Goal: Check status: Check status

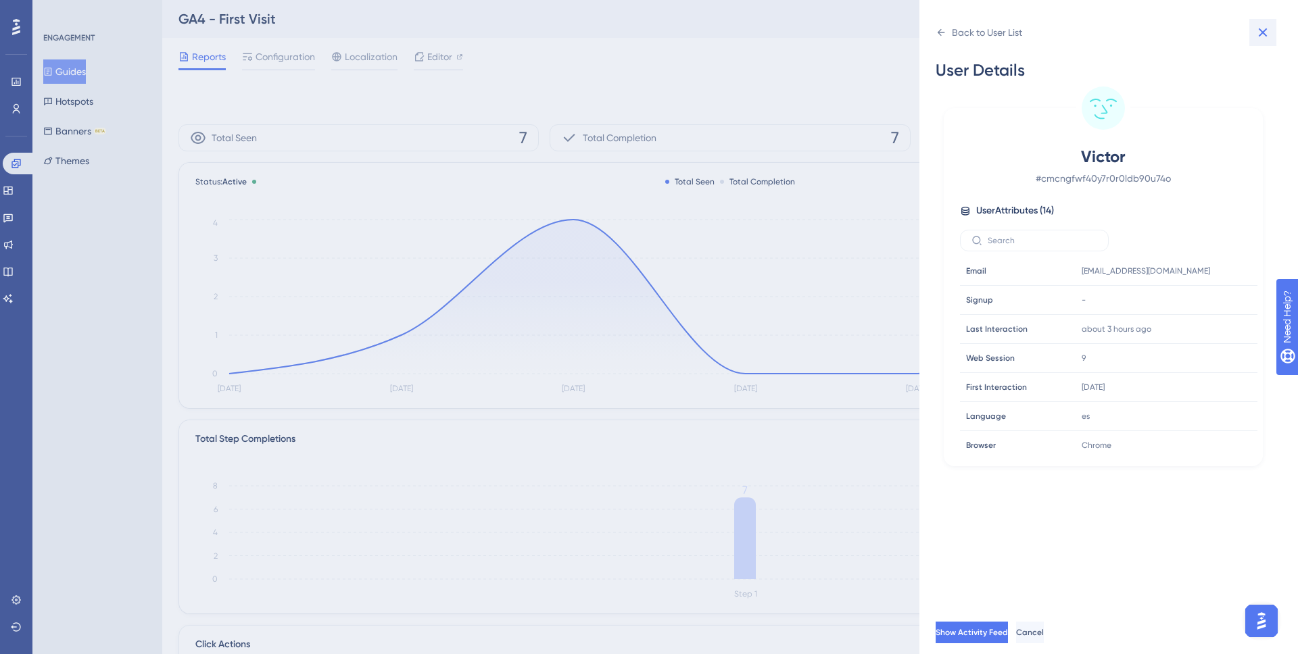
click at [1253, 29] on button at bounding box center [1262, 32] width 27 height 27
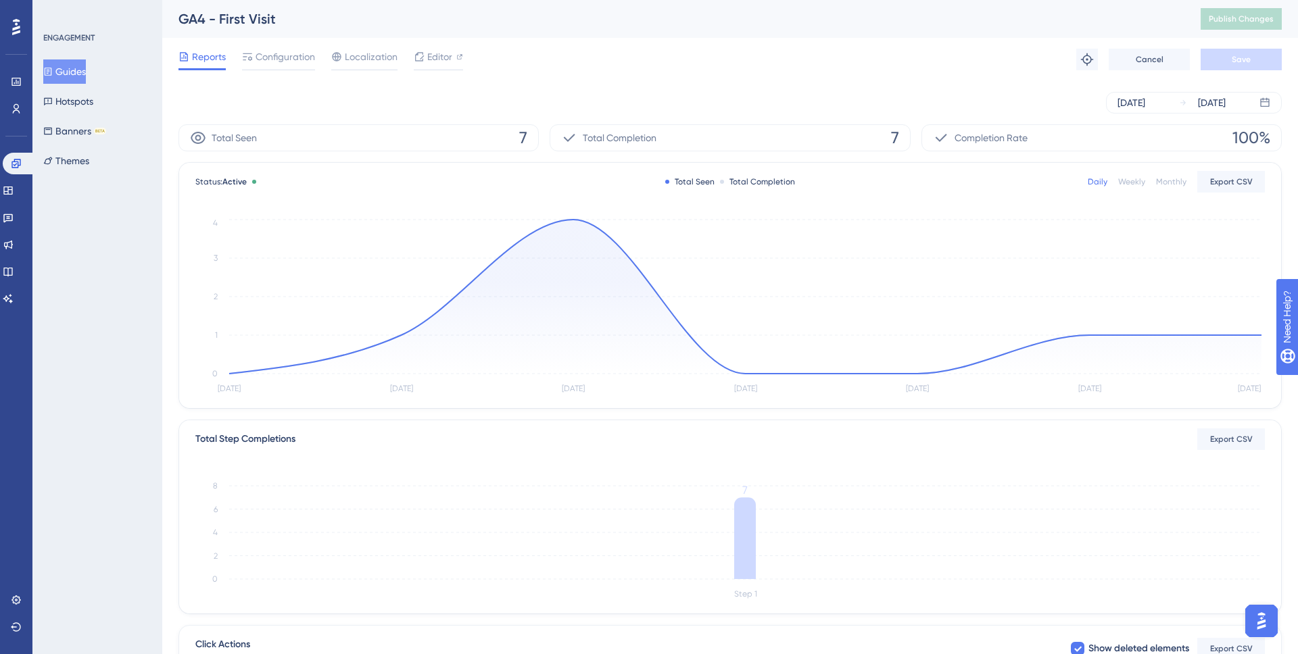
click at [67, 66] on button "Guides" at bounding box center [64, 71] width 43 height 24
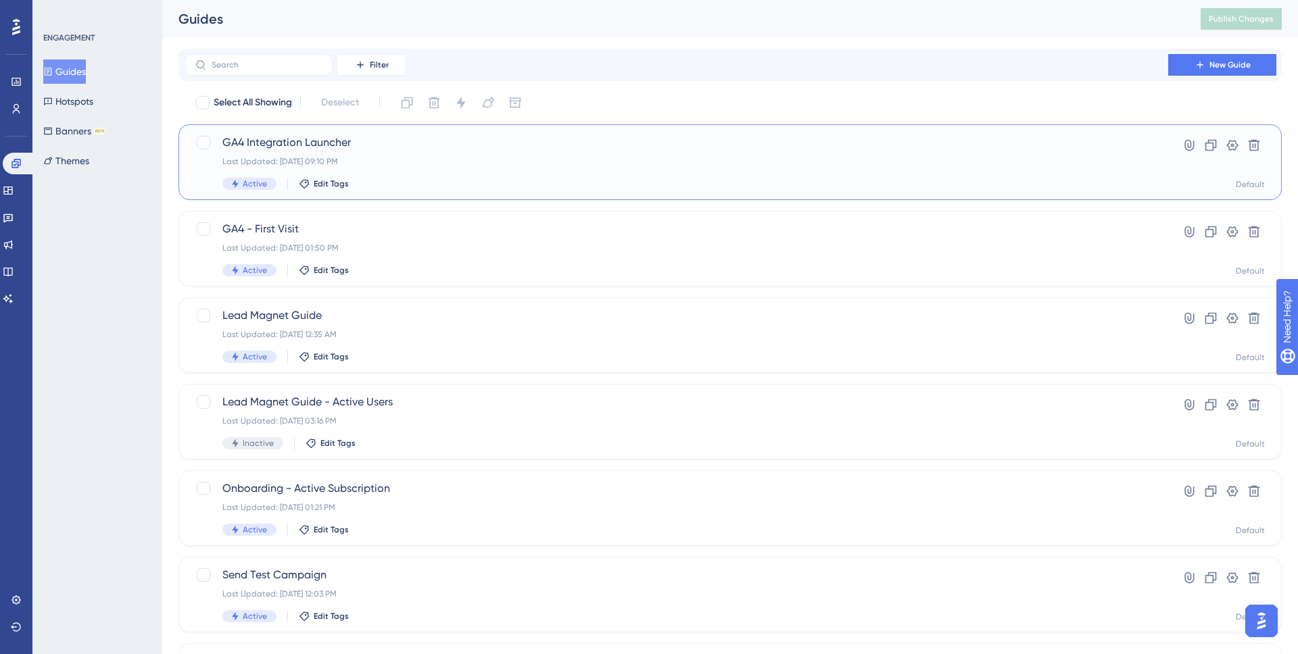
click at [465, 132] on div "GA4 Integration Launcher Last Updated: [DATE] 09:10 PM Active Edit Tags Hyperli…" at bounding box center [729, 162] width 1103 height 76
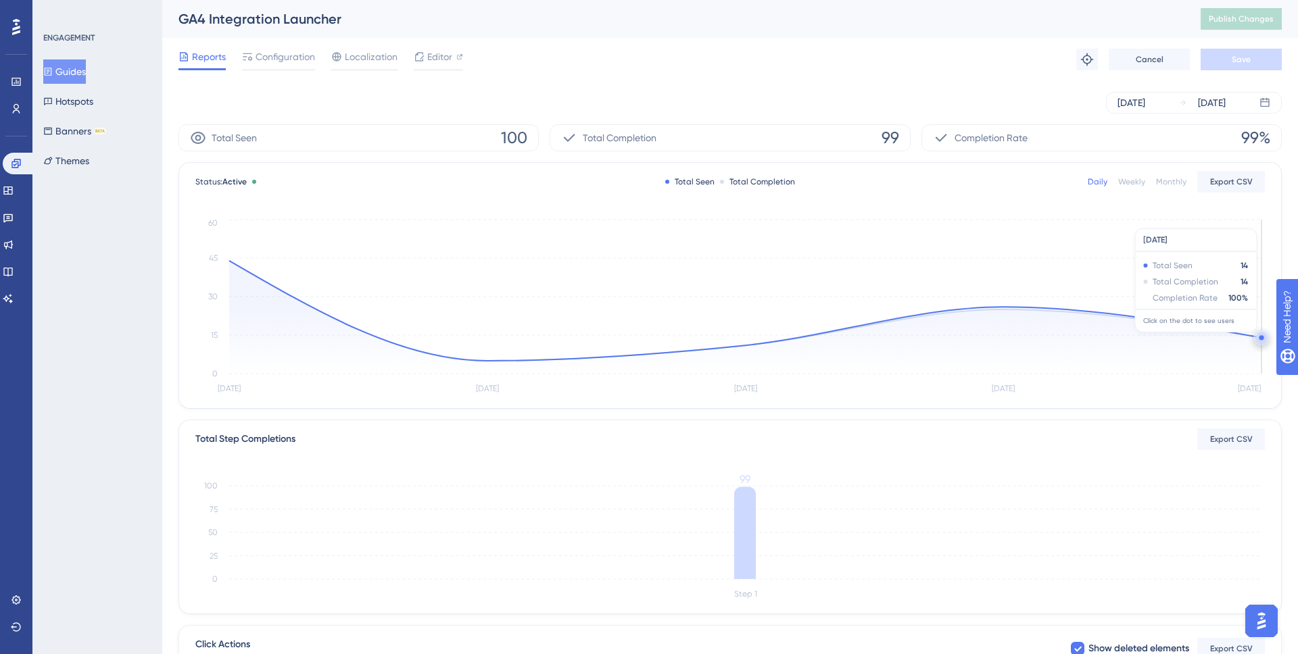
click at [1257, 339] on circle at bounding box center [1261, 338] width 11 height 11
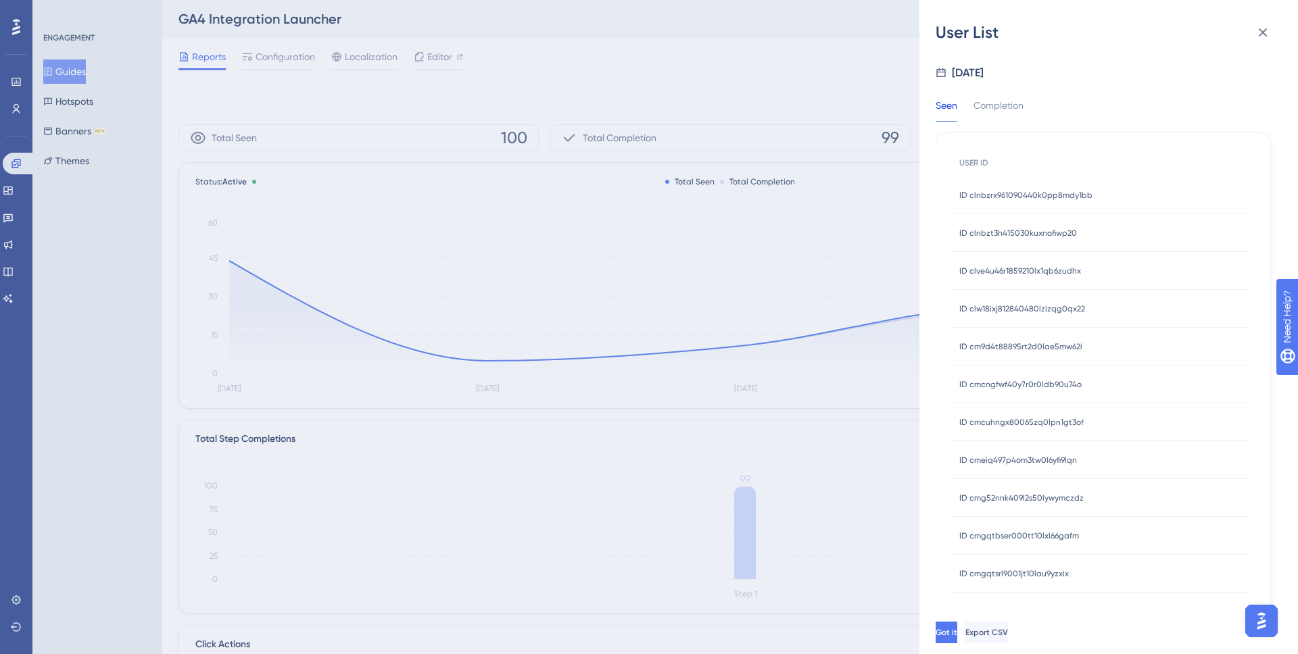
click at [1040, 189] on div "ID clnbzrx961090440k0pp8mdy1bb ID clnbzrx961090440k0pp8mdy1bb" at bounding box center [1025, 195] width 133 height 38
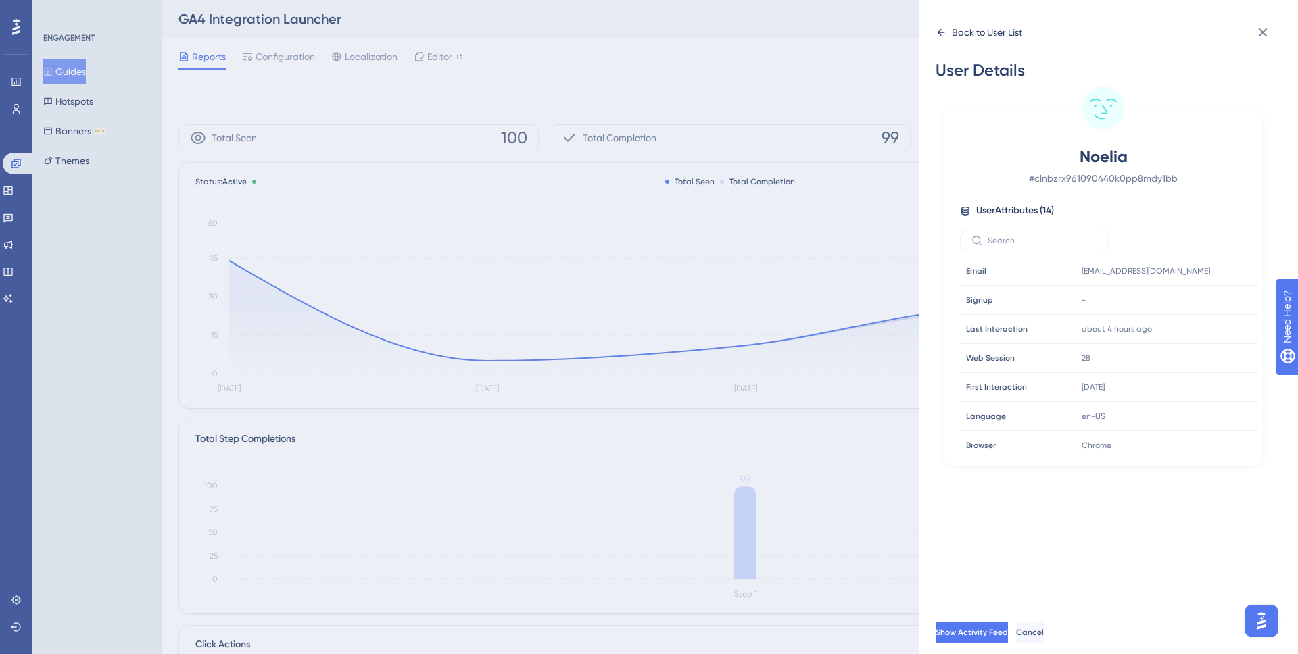
click at [940, 35] on icon at bounding box center [941, 32] width 11 height 11
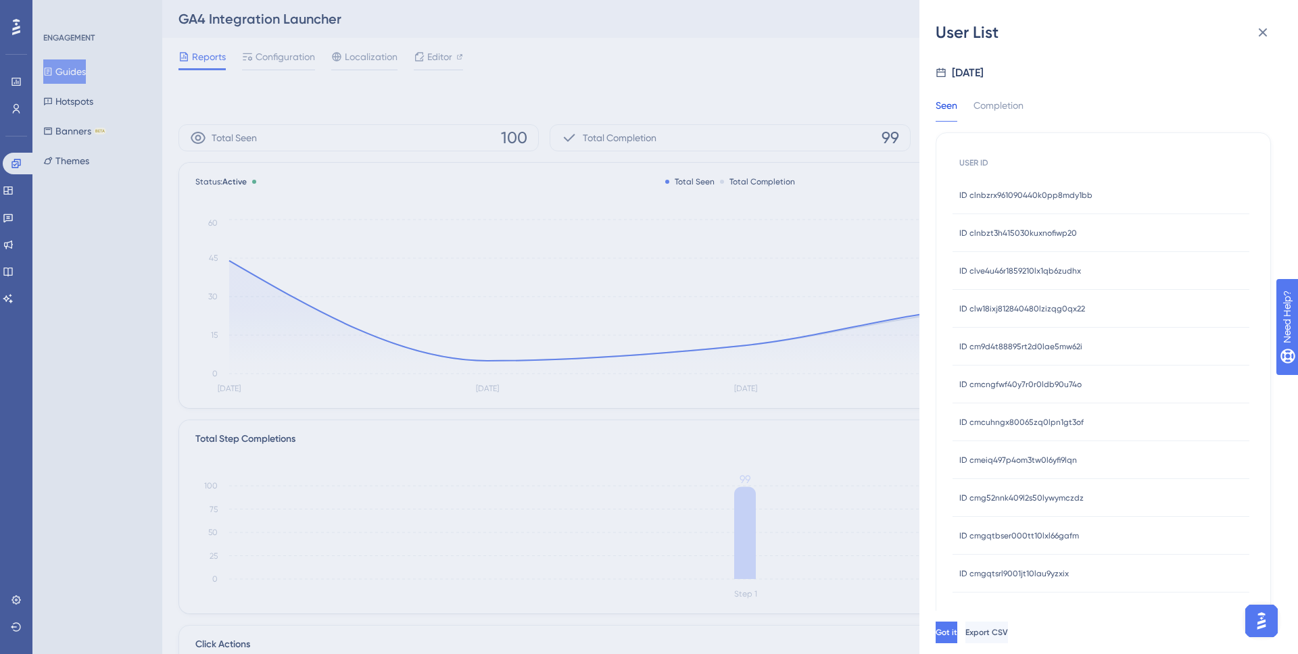
scroll to position [15, 0]
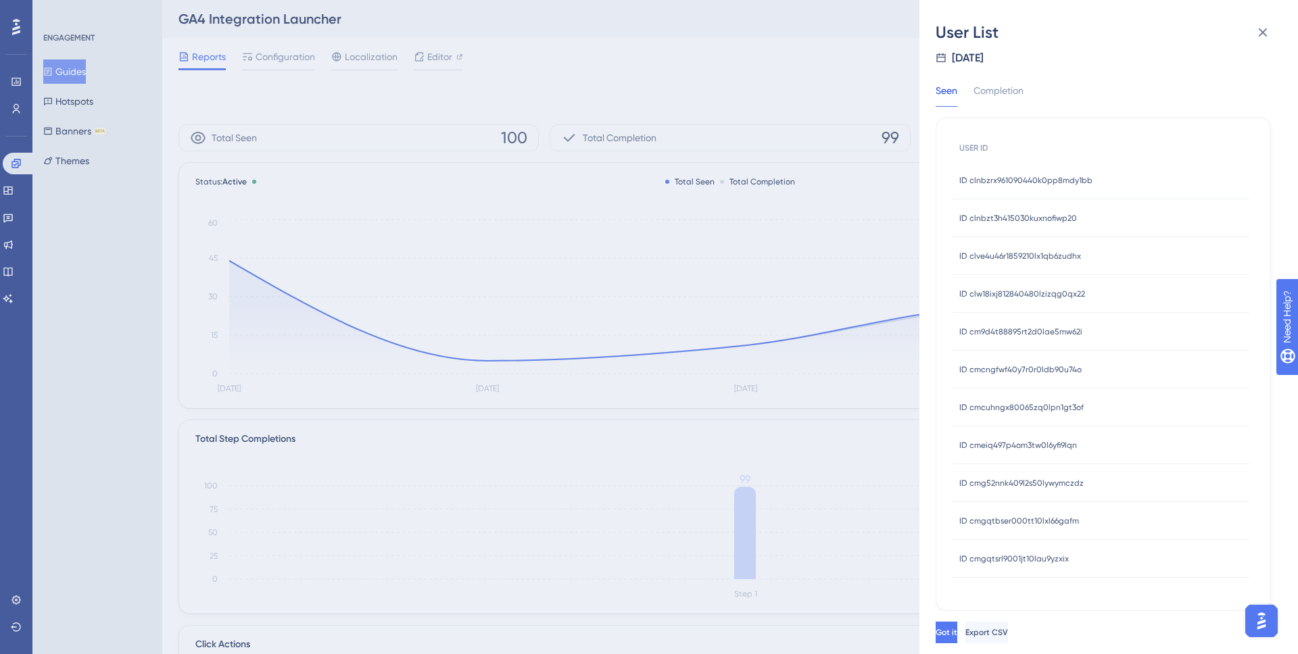
click at [1019, 564] on div "ID cmgqtsrl9001jt10lau9yzxix ID cmgqtsrl9001jt10lau9yzxix" at bounding box center [1014, 559] width 110 height 38
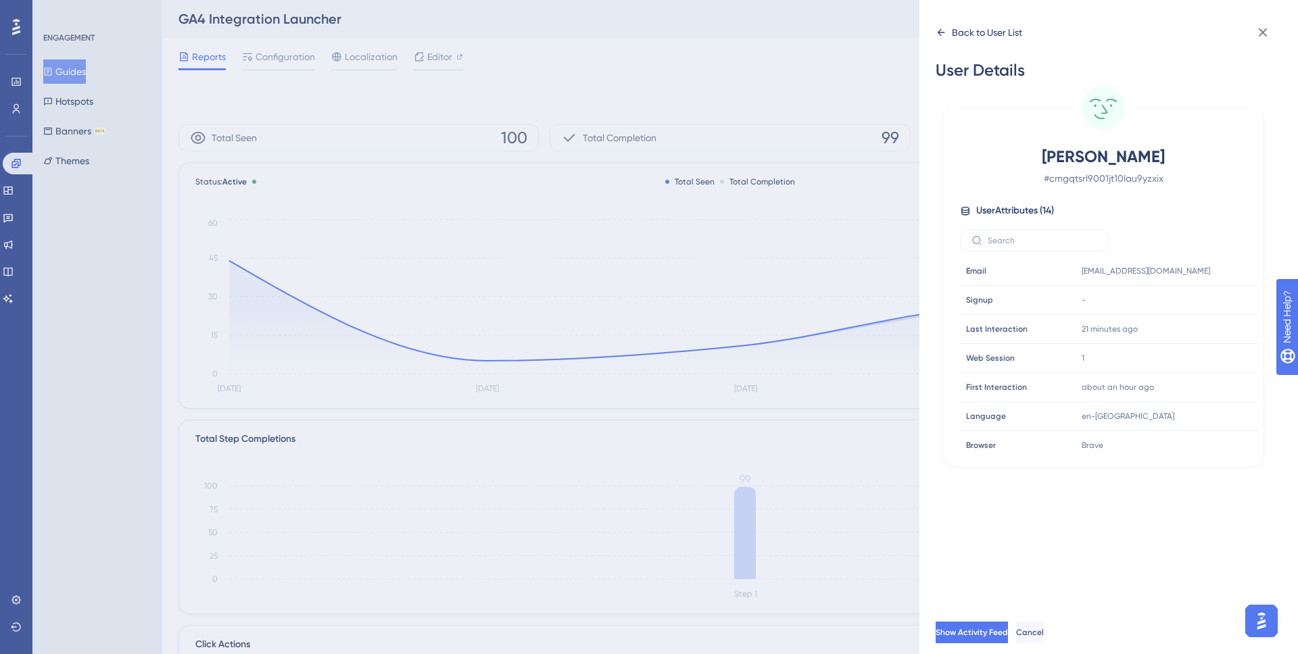
click at [938, 33] on icon at bounding box center [941, 32] width 7 height 7
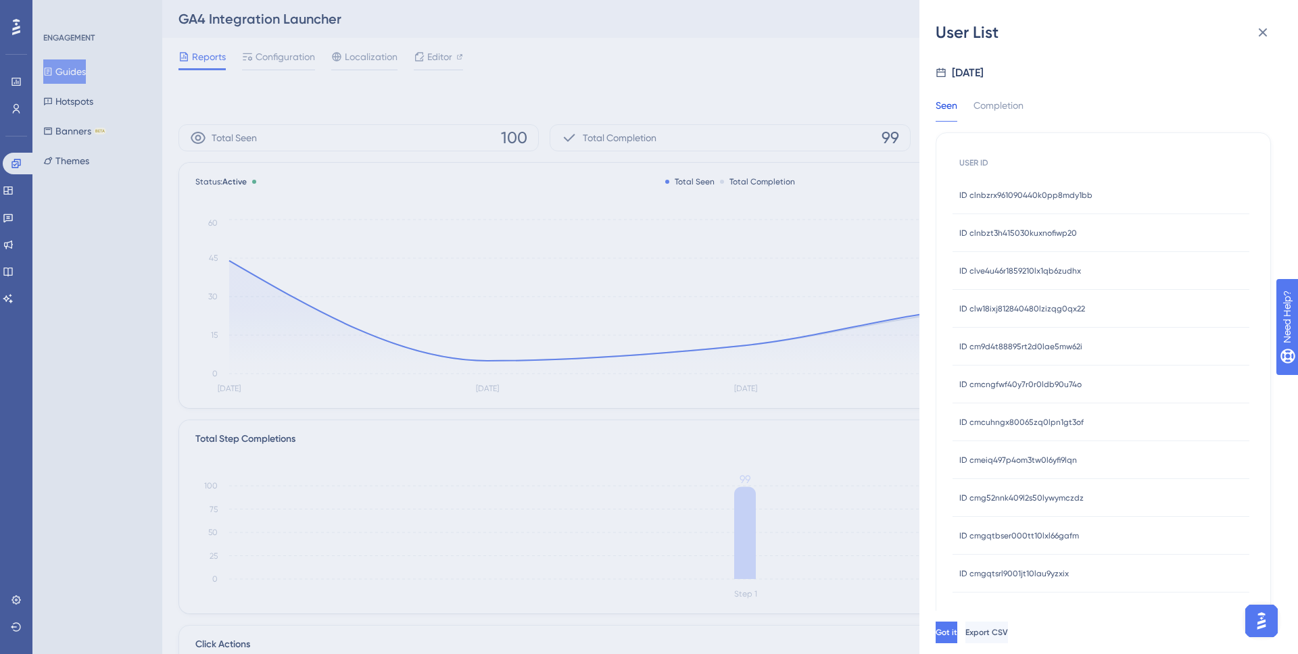
click at [1009, 228] on span "ID clnbzt3h415030kuxnofiwp20" at bounding box center [1018, 233] width 118 height 11
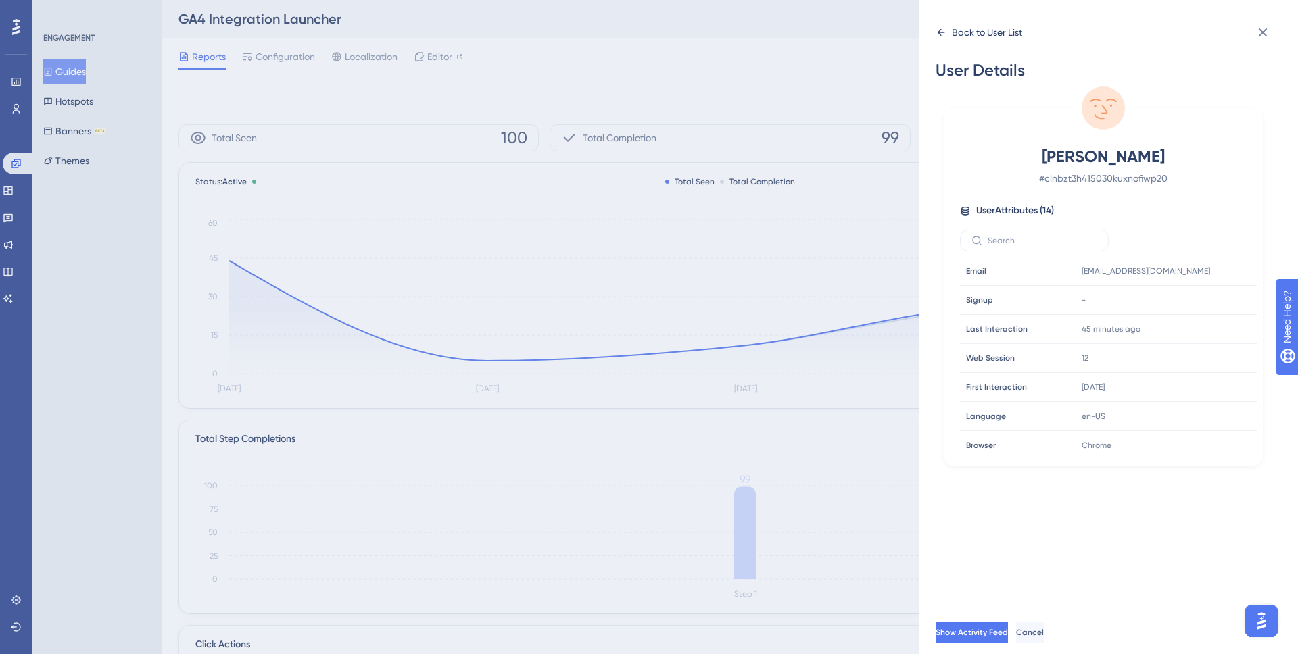
click at [940, 30] on icon at bounding box center [941, 32] width 7 height 7
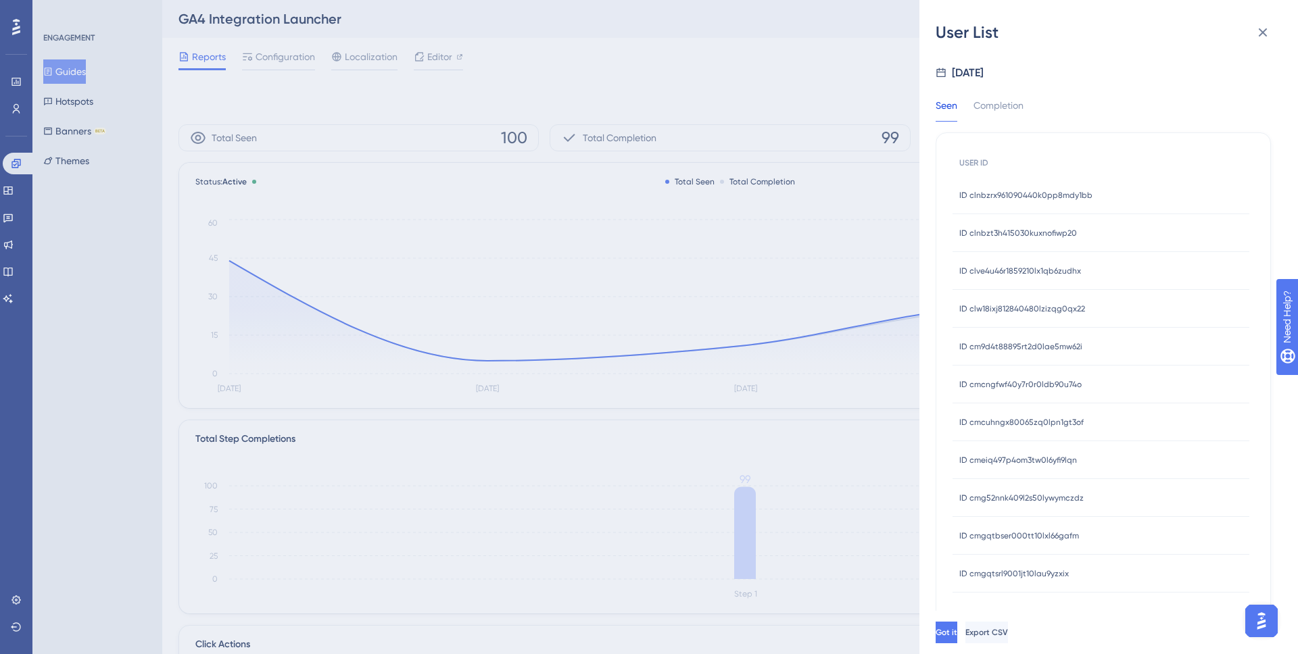
click at [996, 270] on span "ID clve4u46r1859210lx1qb6zudhx" at bounding box center [1020, 271] width 122 height 11
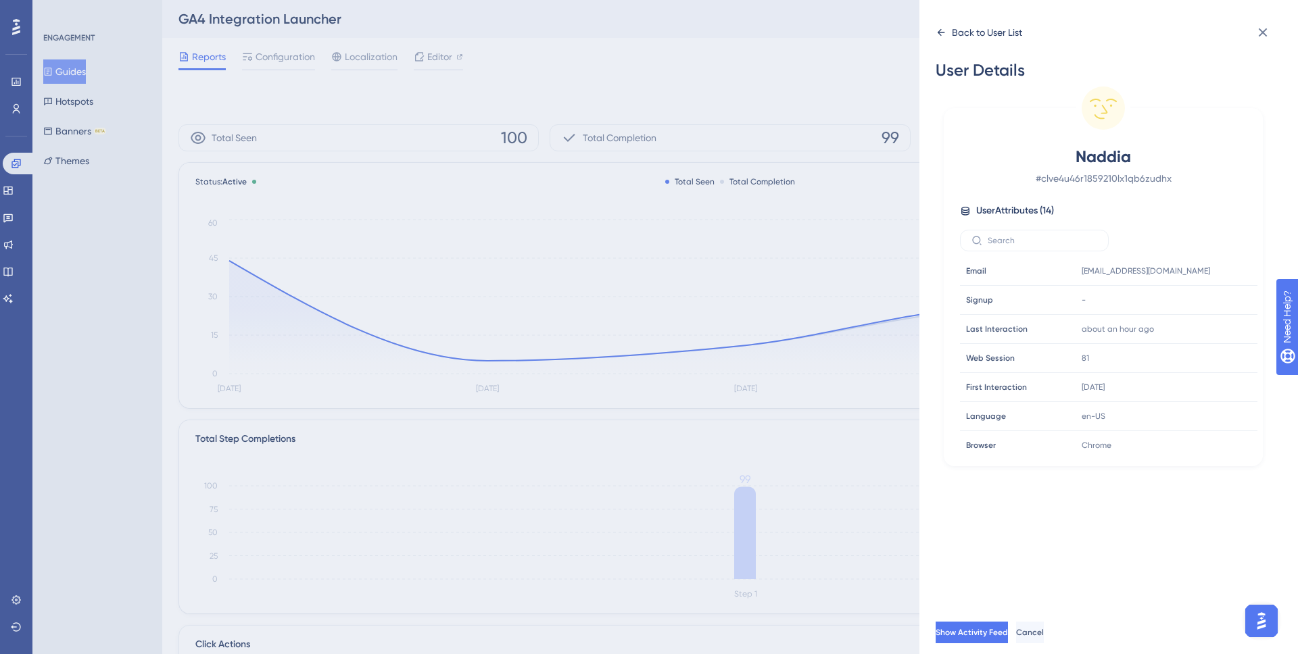
click at [940, 38] on div "Back to User List" at bounding box center [979, 33] width 87 height 22
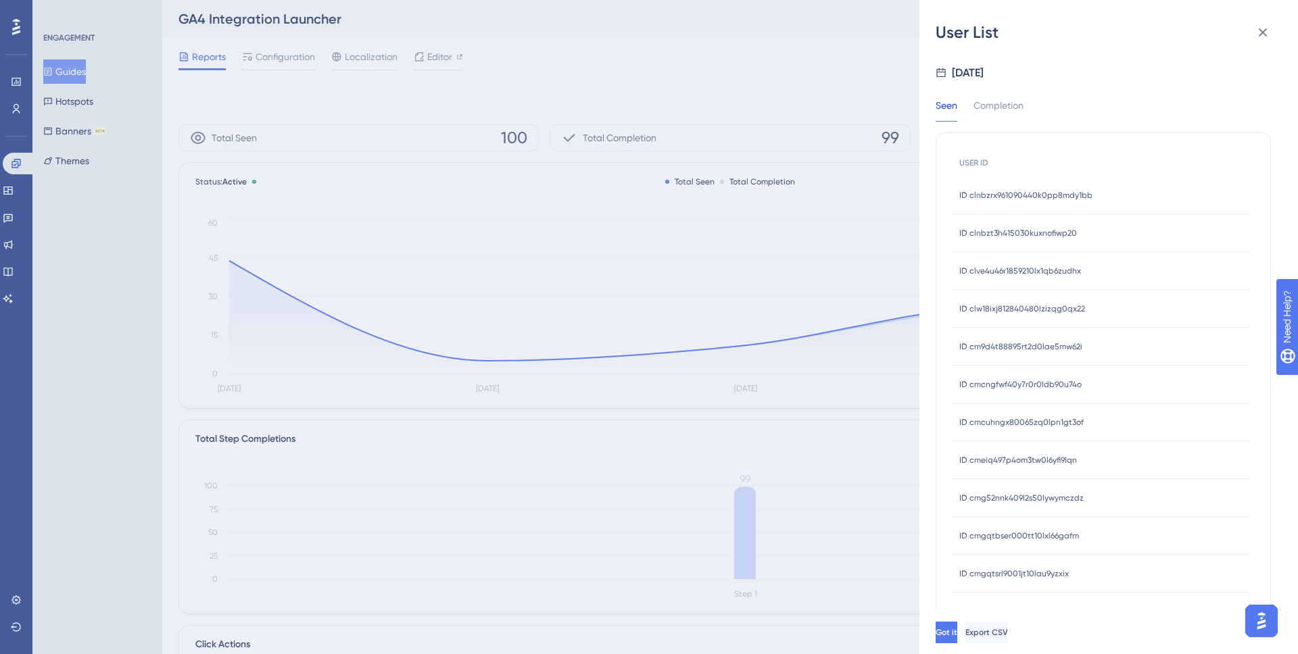
click at [986, 304] on span "ID clw18ixj812840480lzizqg0qx22" at bounding box center [1022, 309] width 126 height 11
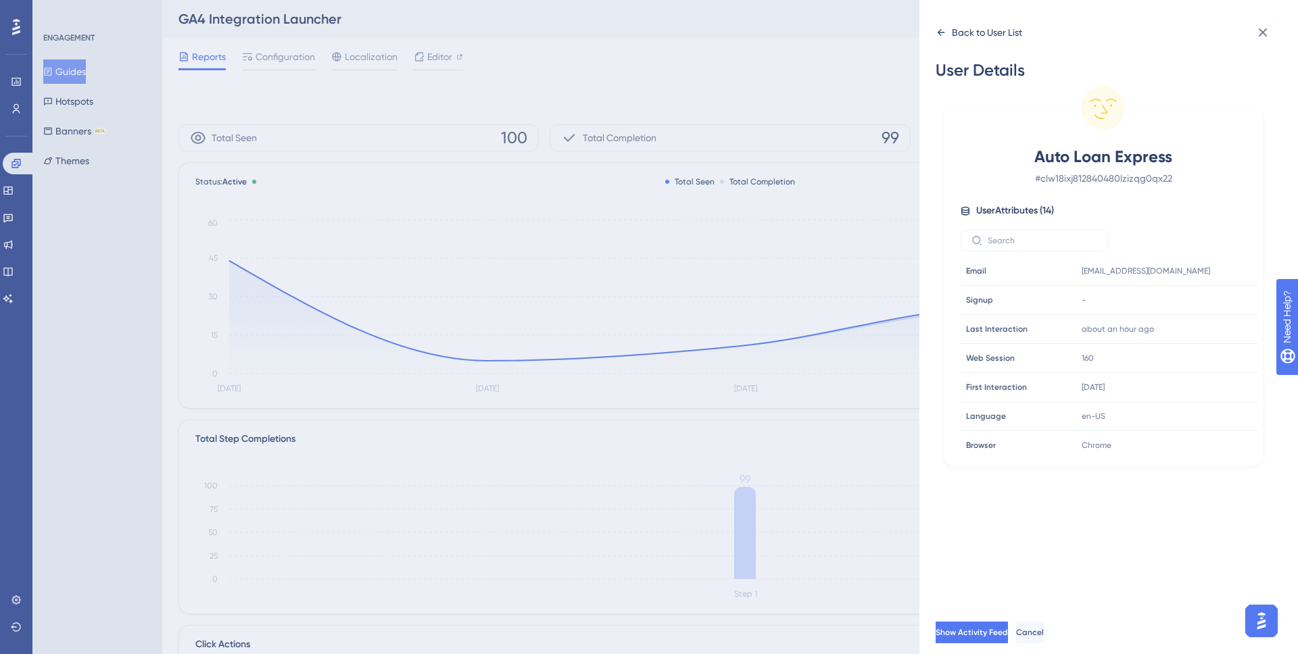
click at [938, 32] on icon at bounding box center [941, 32] width 7 height 7
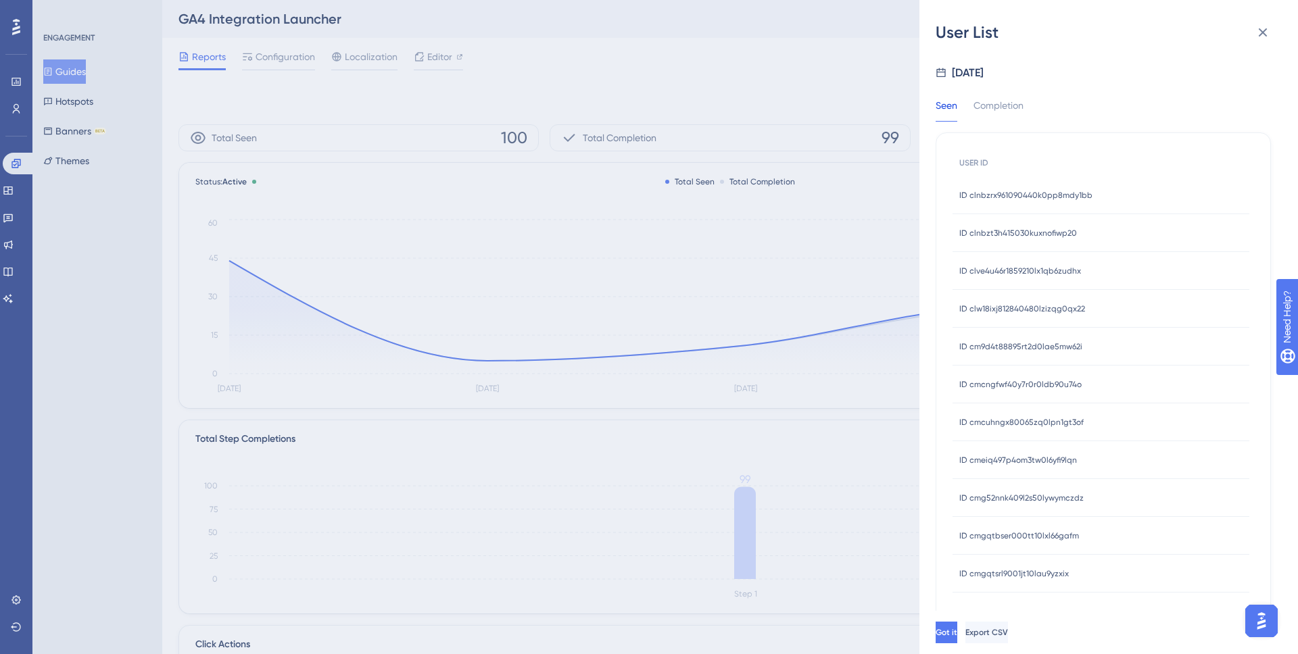
click at [1018, 344] on span "ID cm9d4t88895rt2d0lae5mw62i" at bounding box center [1020, 346] width 123 height 11
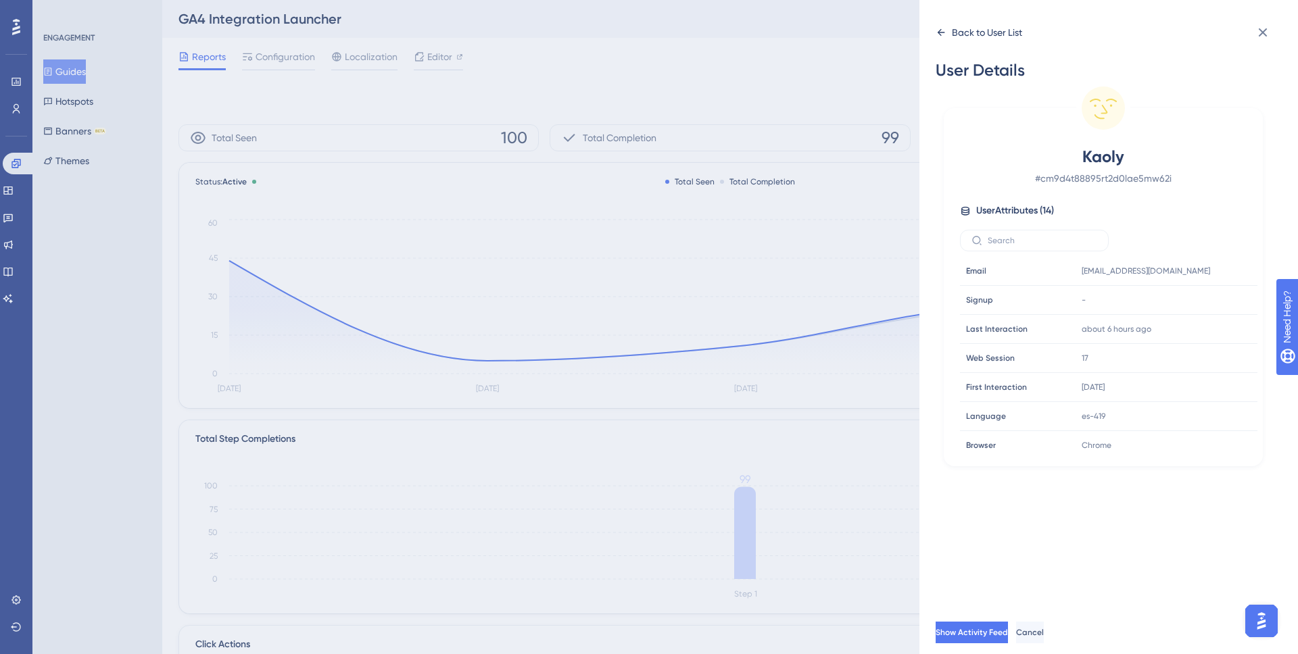
click at [937, 33] on icon at bounding box center [941, 32] width 11 height 11
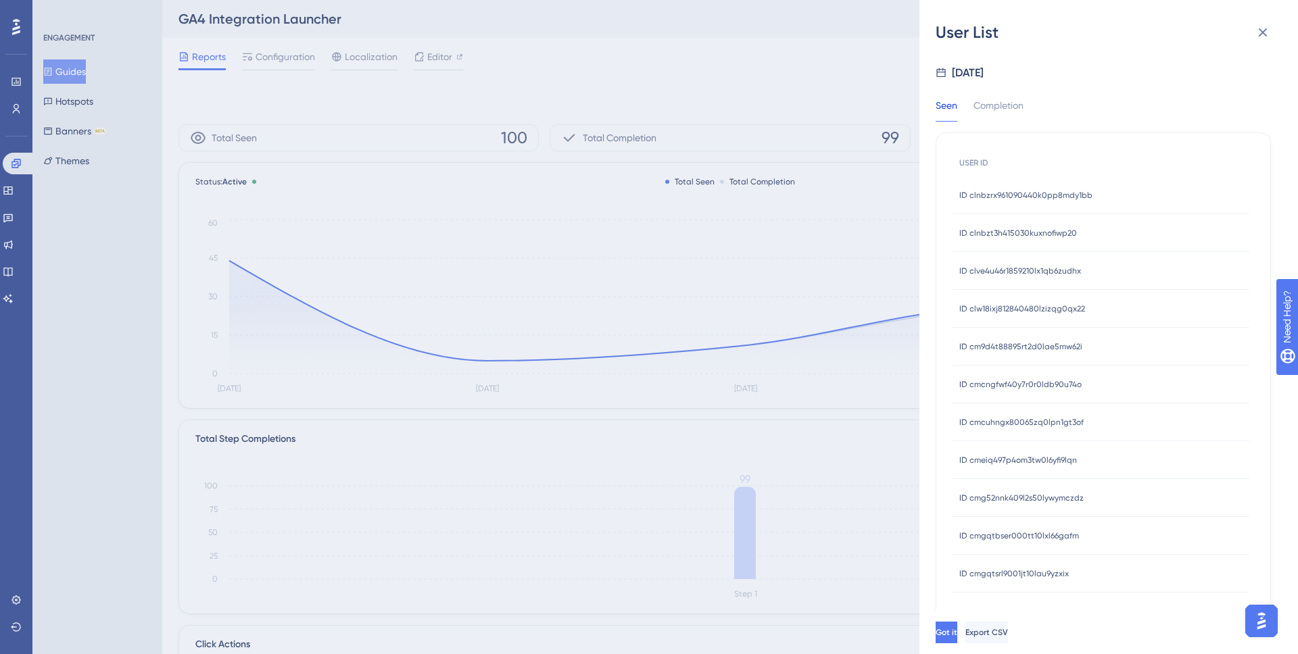
click at [1009, 382] on span "ID cmcngfwf40y7r0r0ldb90u74o" at bounding box center [1020, 384] width 122 height 11
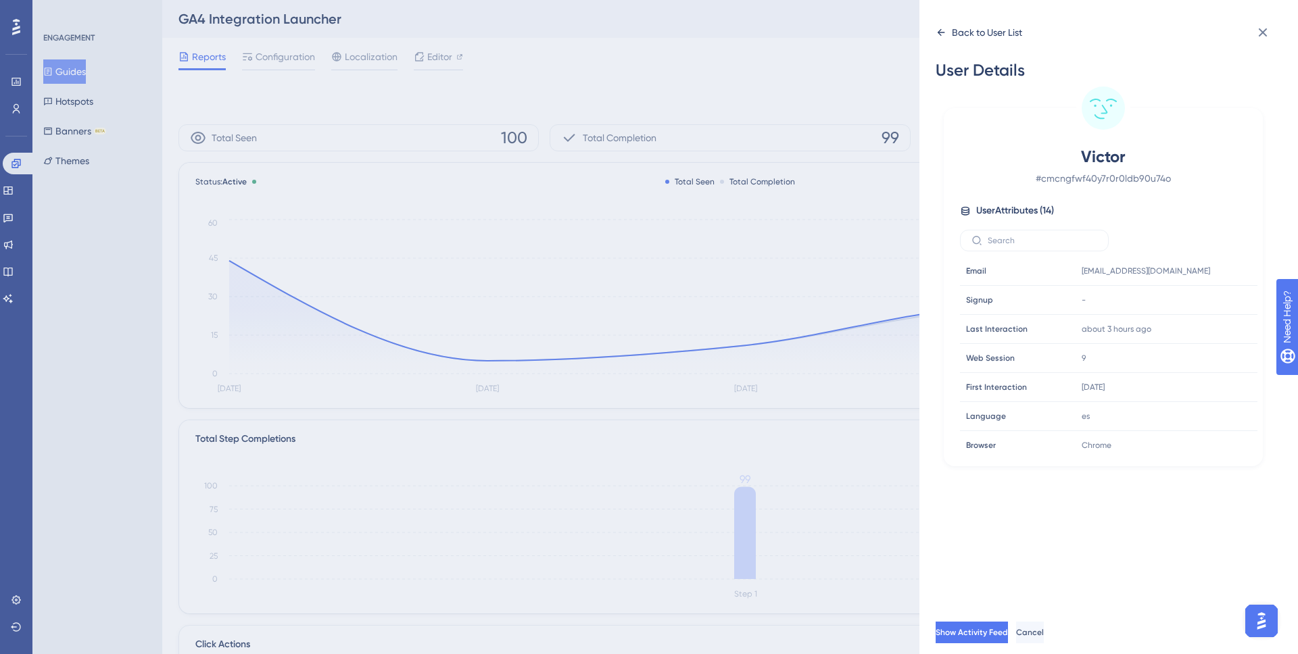
click at [939, 34] on icon at bounding box center [941, 32] width 11 height 11
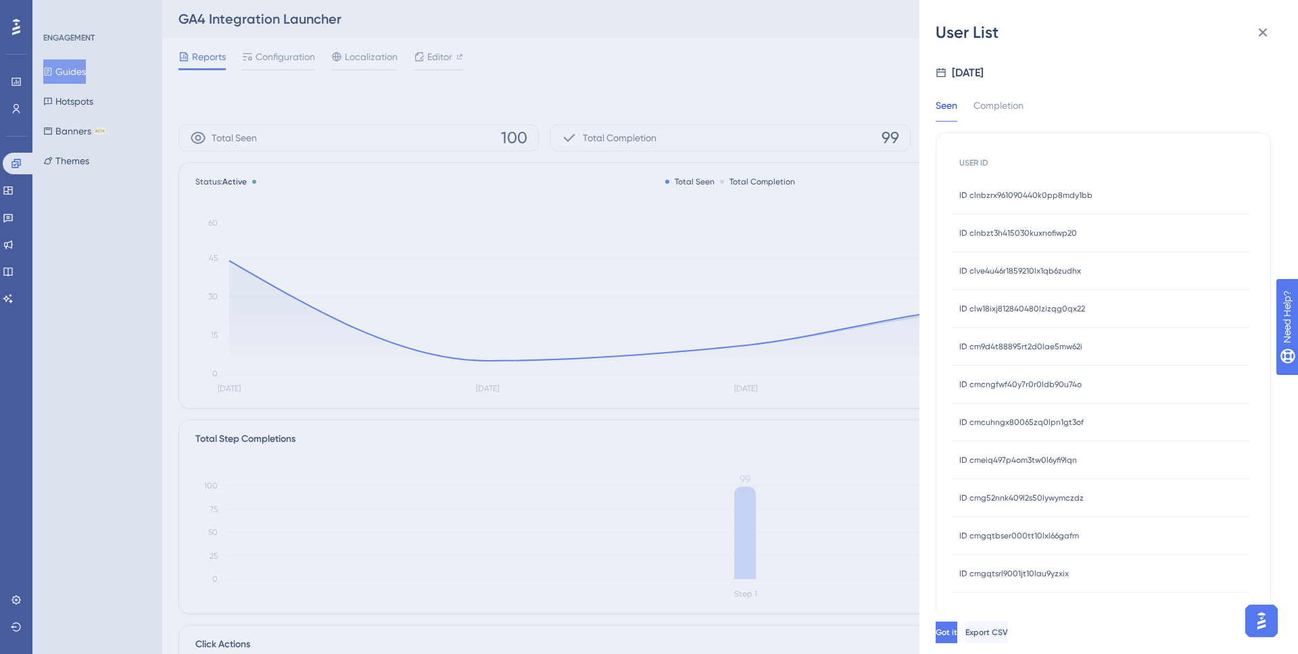
click at [1021, 419] on span "ID cmcuhngx80065zq0lpn1gt3of" at bounding box center [1021, 422] width 124 height 11
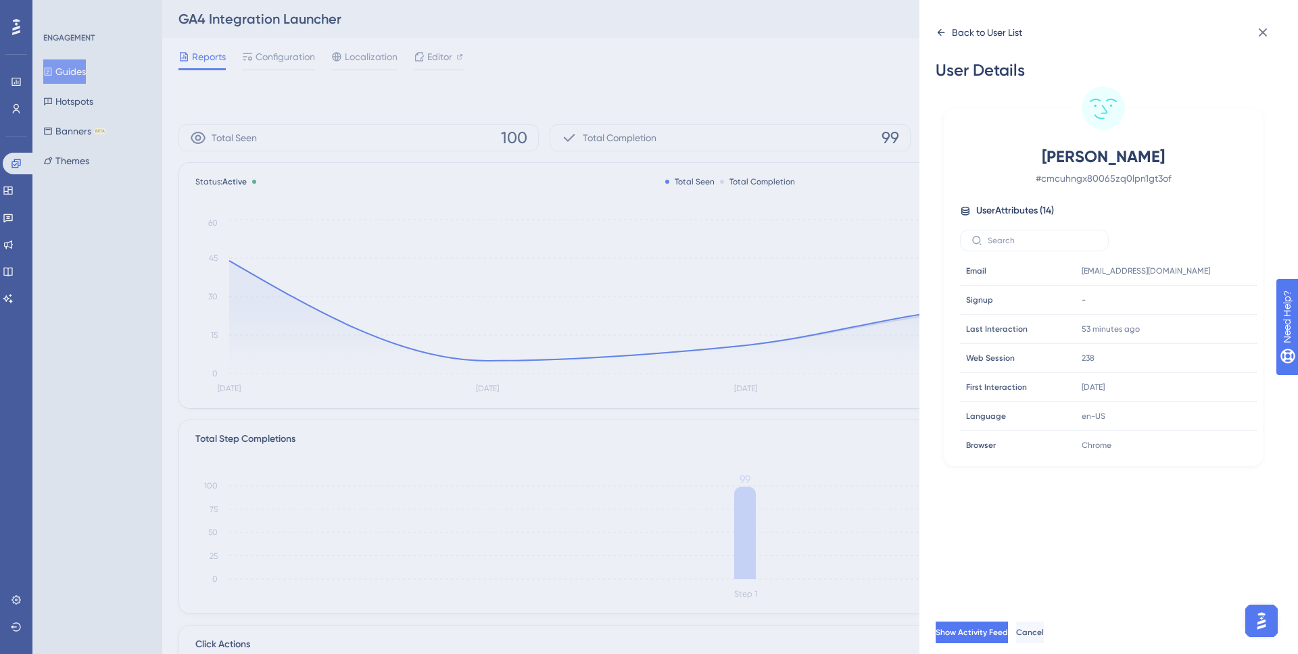
click at [939, 31] on icon at bounding box center [941, 32] width 7 height 7
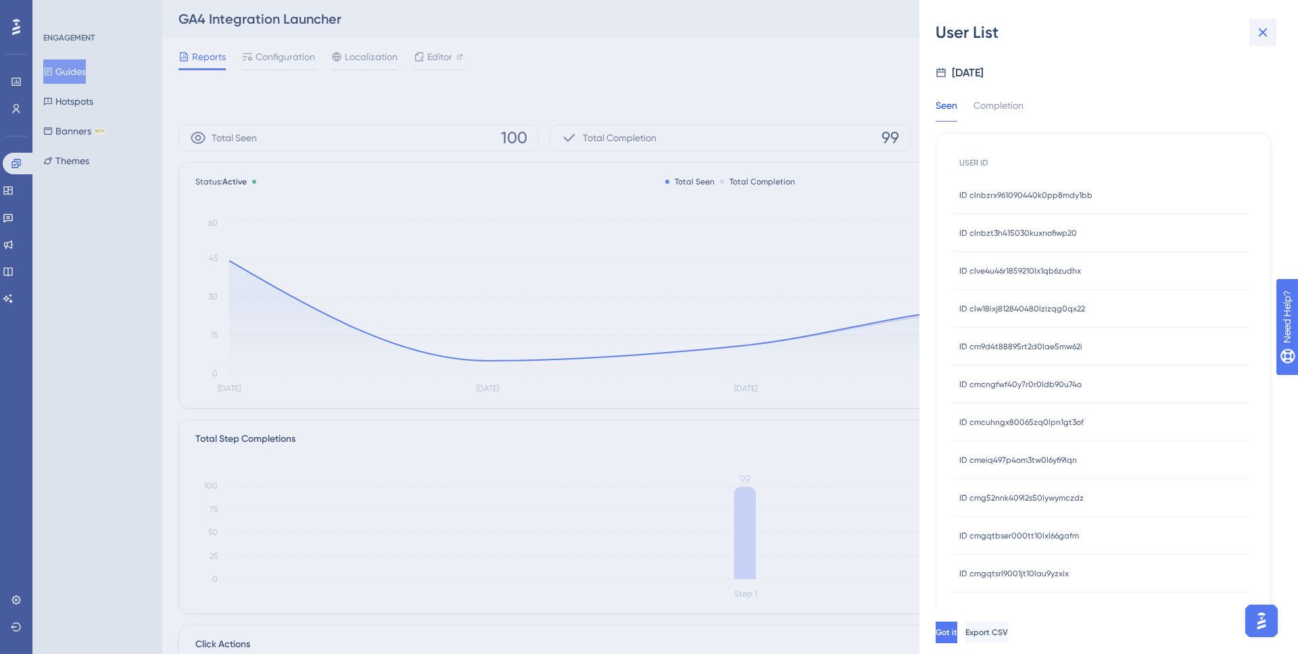
click at [1272, 30] on button at bounding box center [1262, 32] width 27 height 27
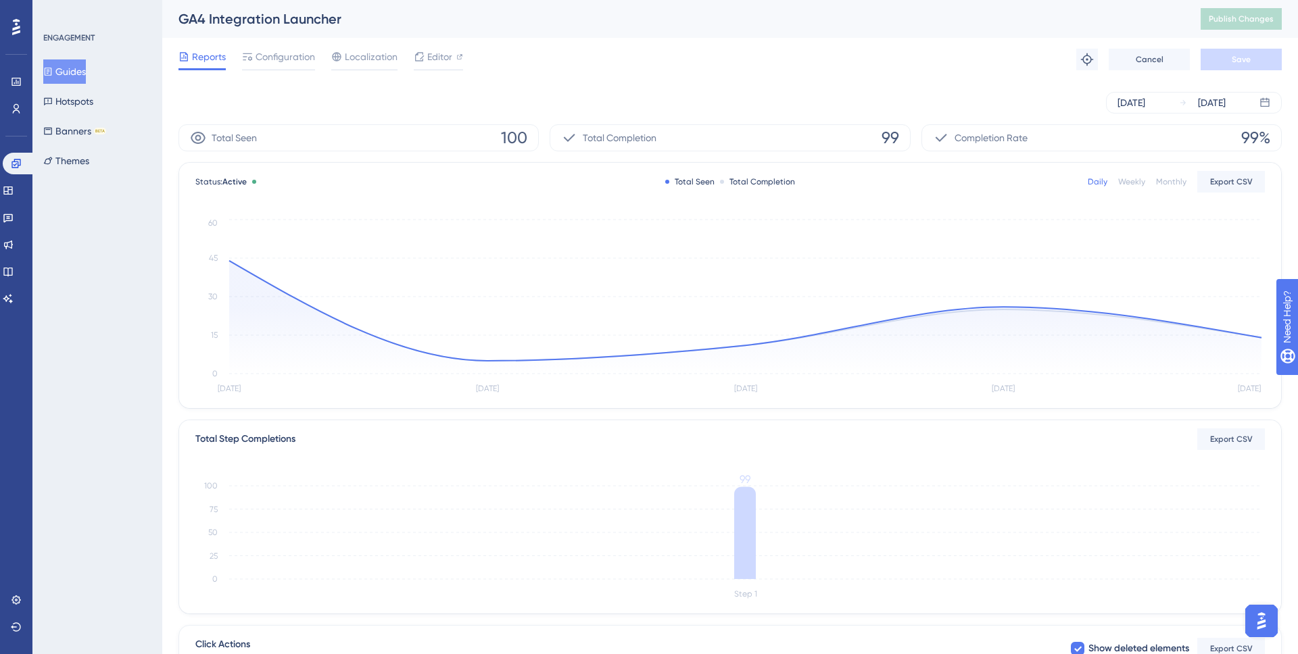
click at [930, 29] on div "GA4 Integration Launcher Publish Changes" at bounding box center [730, 19] width 1136 height 38
